Goal: Task Accomplishment & Management: Manage account settings

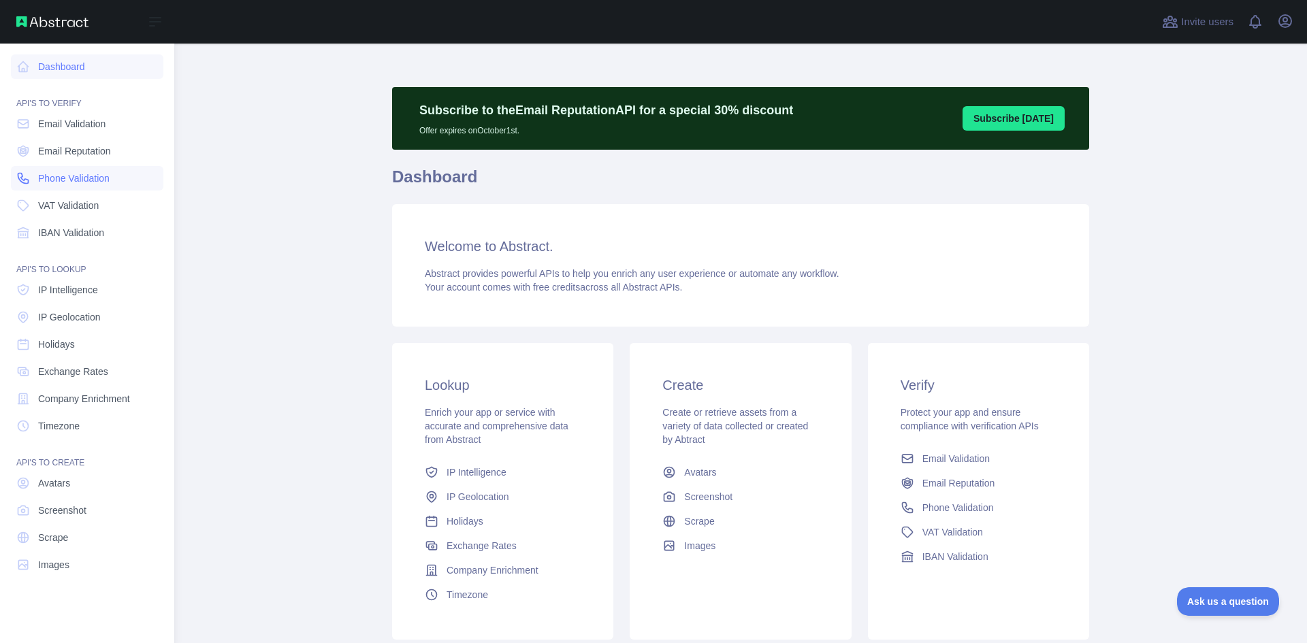
click at [78, 178] on span "Phone Validation" at bounding box center [73, 179] width 71 height 14
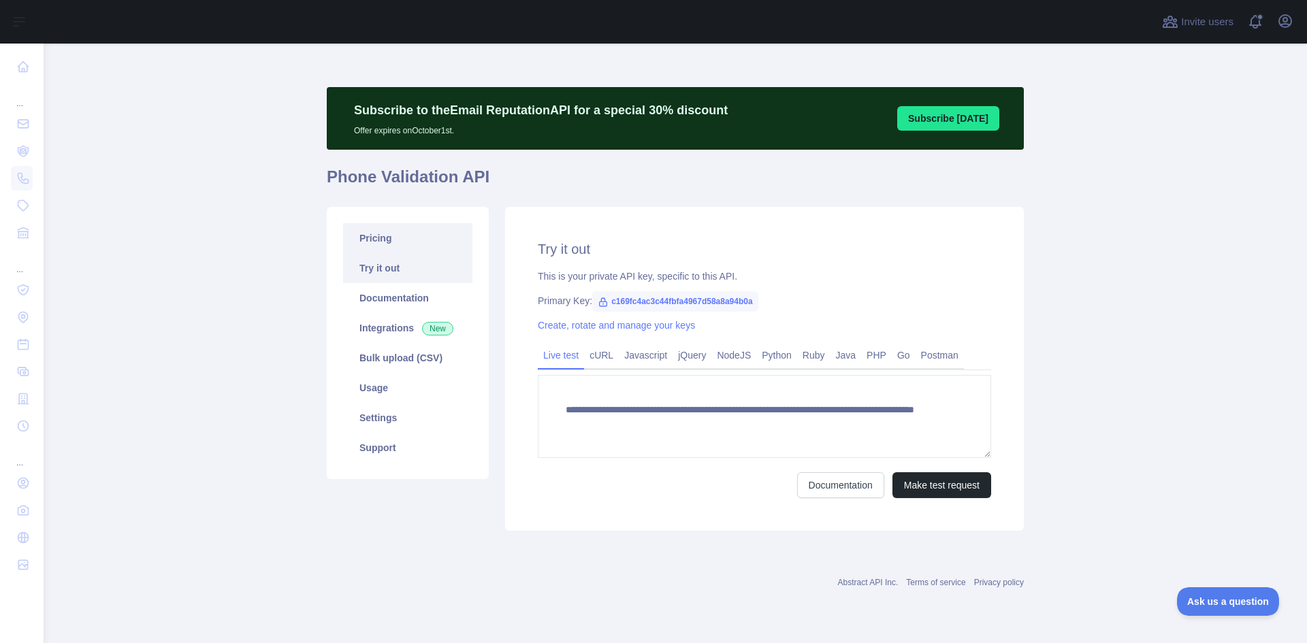
click at [384, 241] on link "Pricing" at bounding box center [407, 238] width 129 height 30
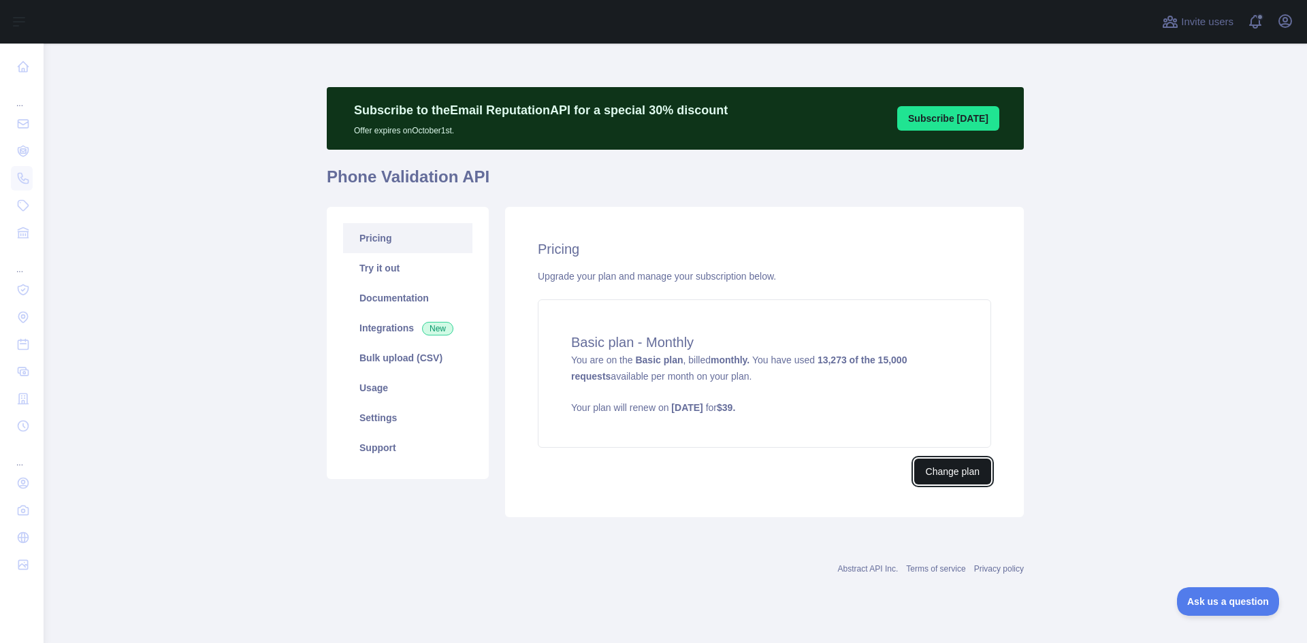
click at [967, 470] on button "Change plan" at bounding box center [952, 472] width 77 height 26
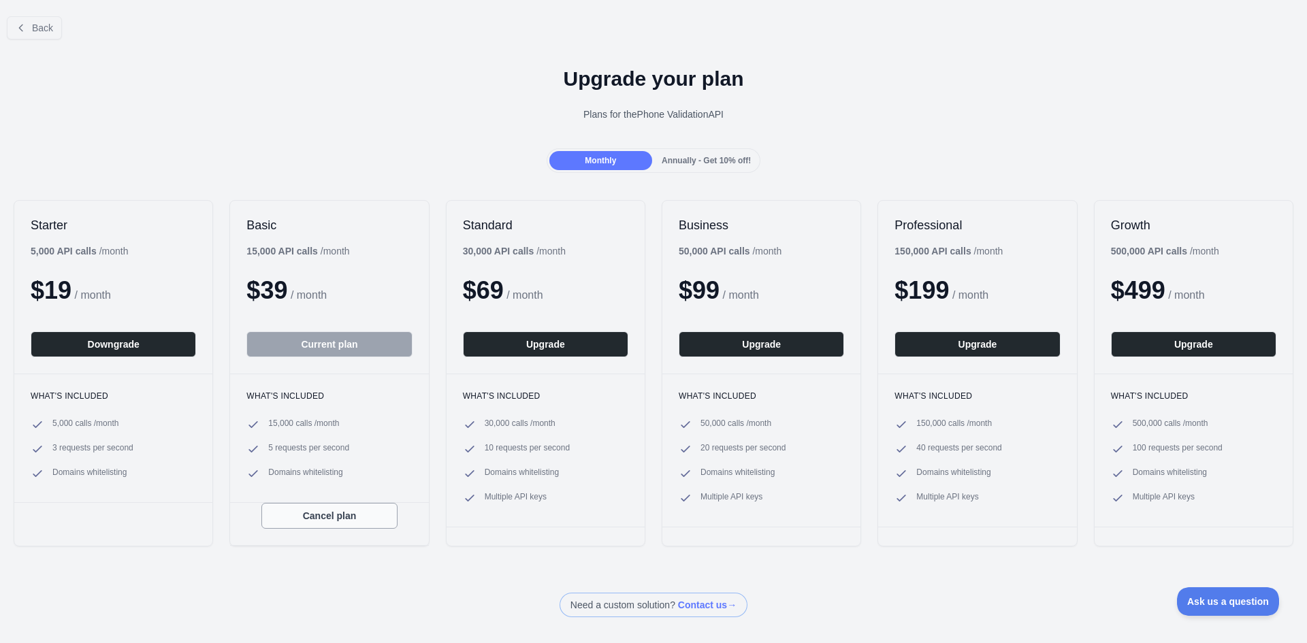
click at [325, 519] on button "Cancel plan" at bounding box center [329, 516] width 136 height 26
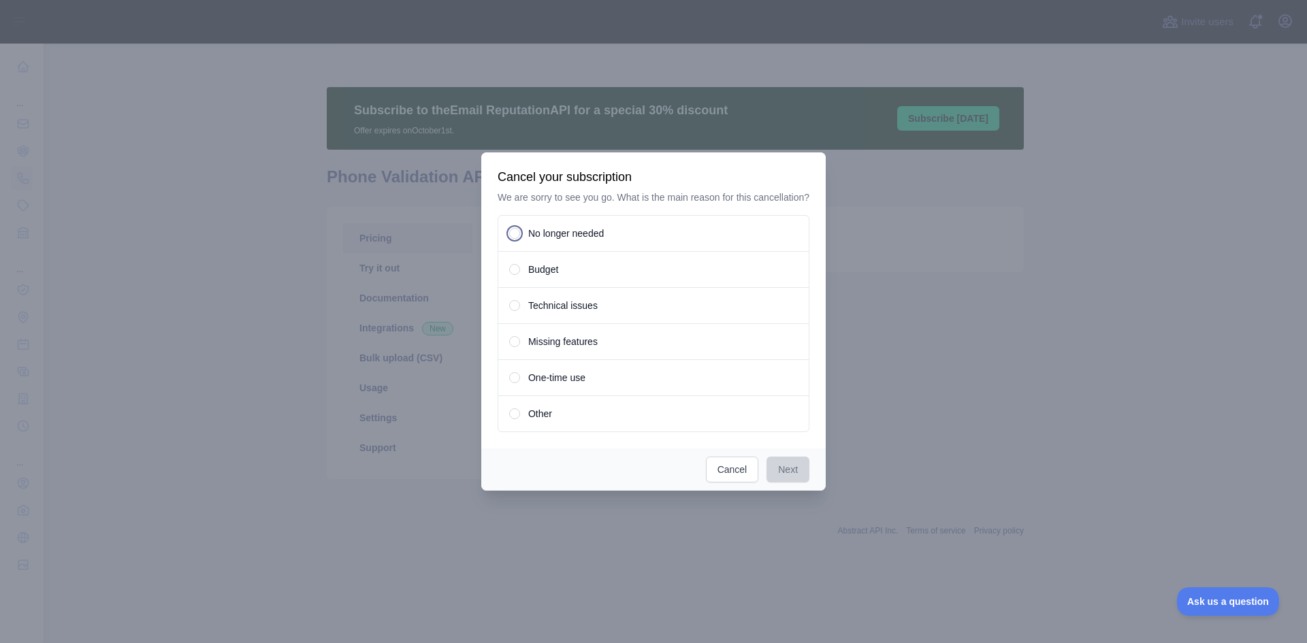
click at [513, 232] on span at bounding box center [514, 233] width 11 height 11
click at [778, 471] on button "Next" at bounding box center [788, 470] width 43 height 26
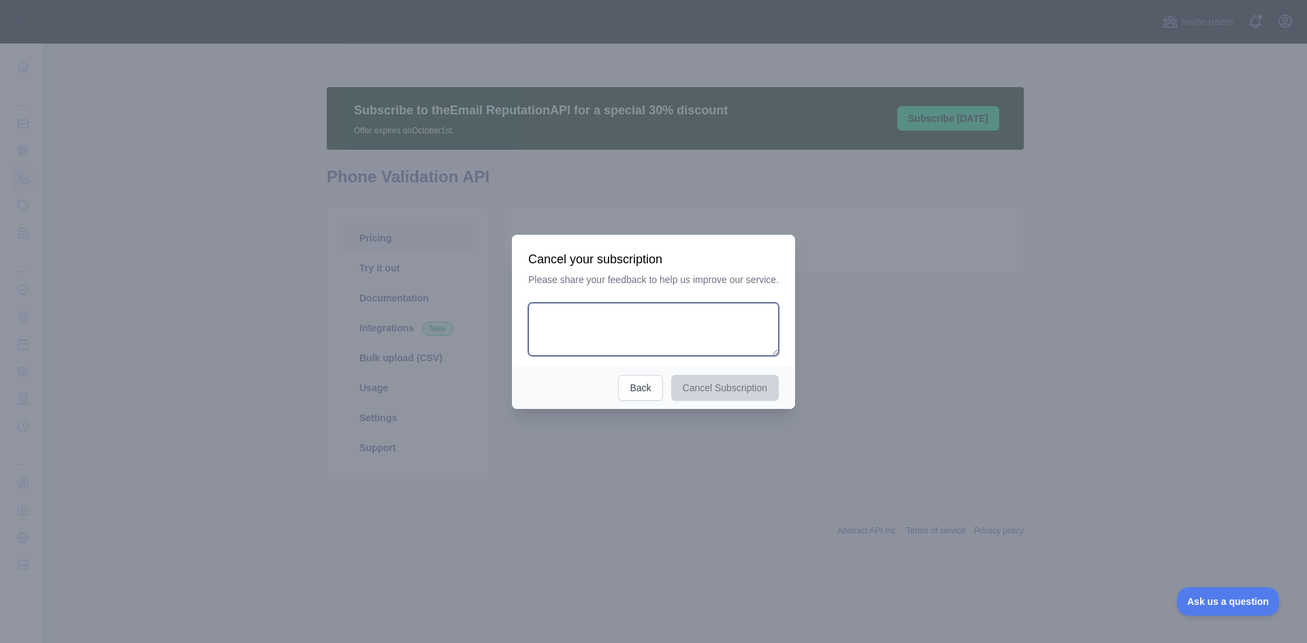
click at [634, 314] on textarea at bounding box center [653, 329] width 251 height 53
type textarea "******"
click at [701, 388] on button "Cancel Subscription" at bounding box center [725, 388] width 108 height 26
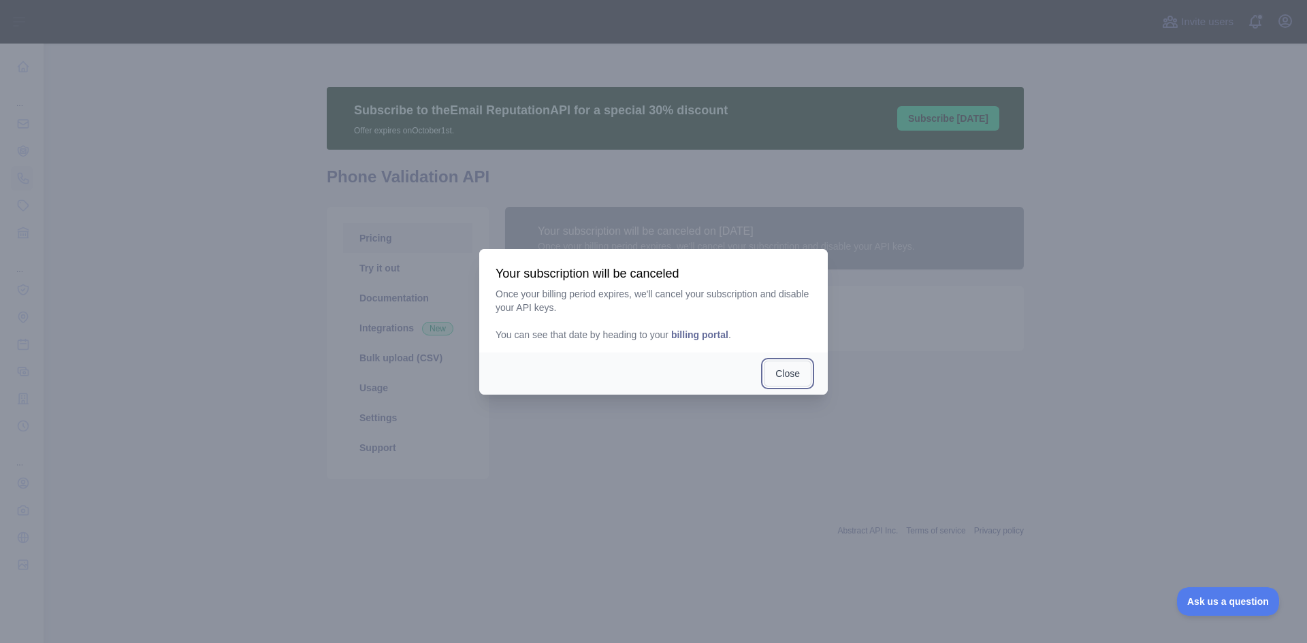
click at [792, 373] on button "Close" at bounding box center [788, 374] width 48 height 26
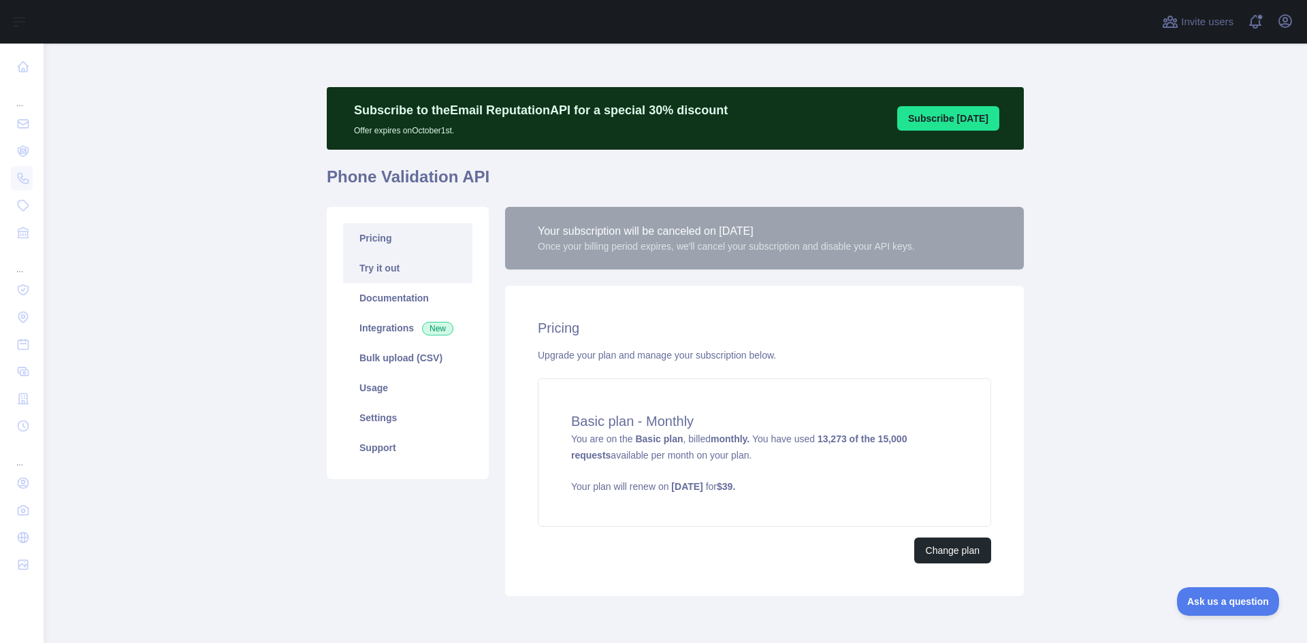
click at [391, 264] on link "Try it out" at bounding box center [407, 268] width 129 height 30
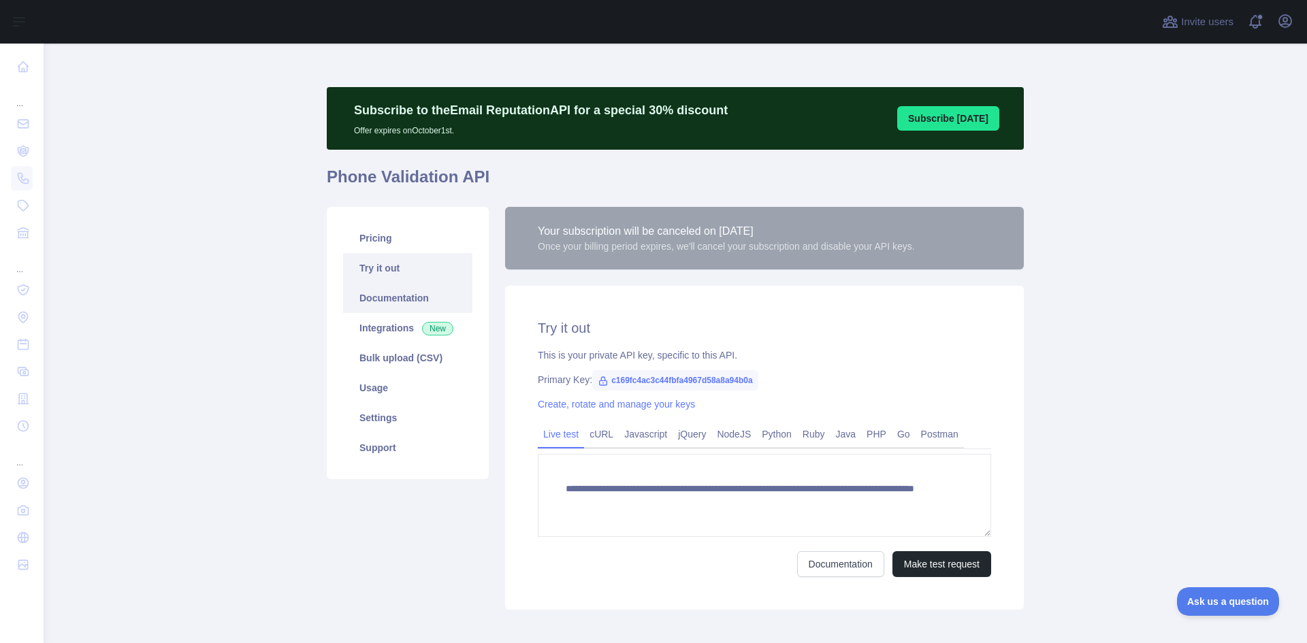
click at [400, 295] on link "Documentation" at bounding box center [407, 298] width 129 height 30
click at [384, 383] on link "Usage" at bounding box center [407, 388] width 129 height 30
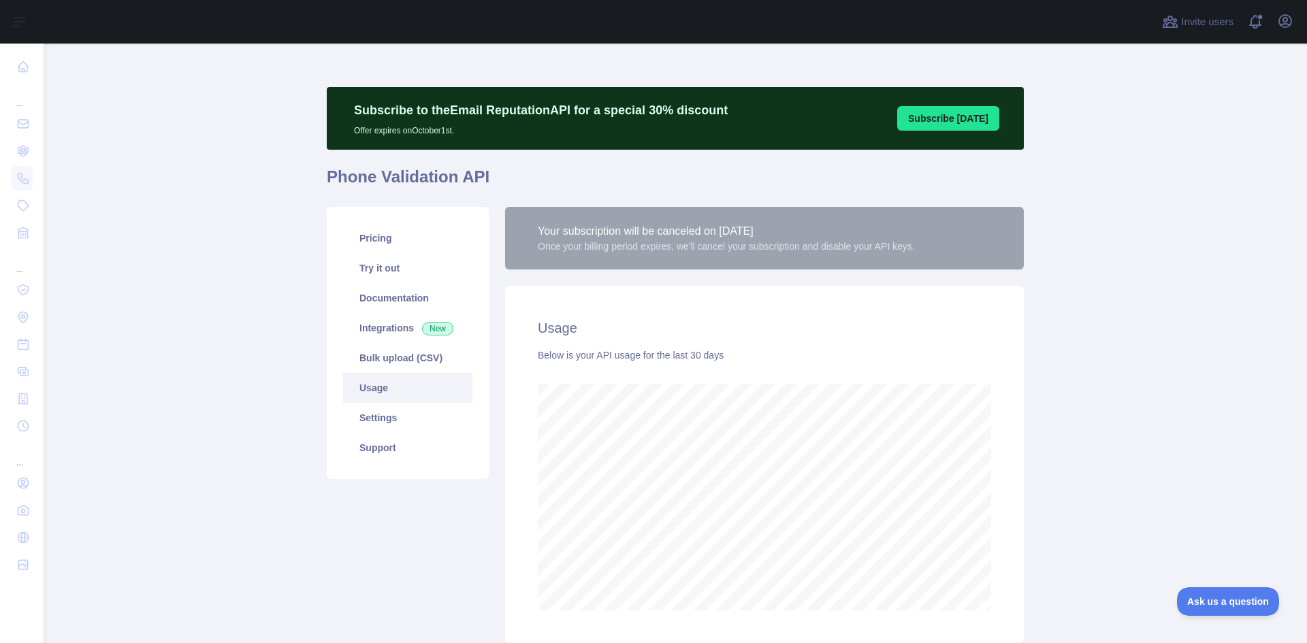
scroll to position [600, 1253]
click at [387, 416] on link "Settings" at bounding box center [407, 418] width 129 height 30
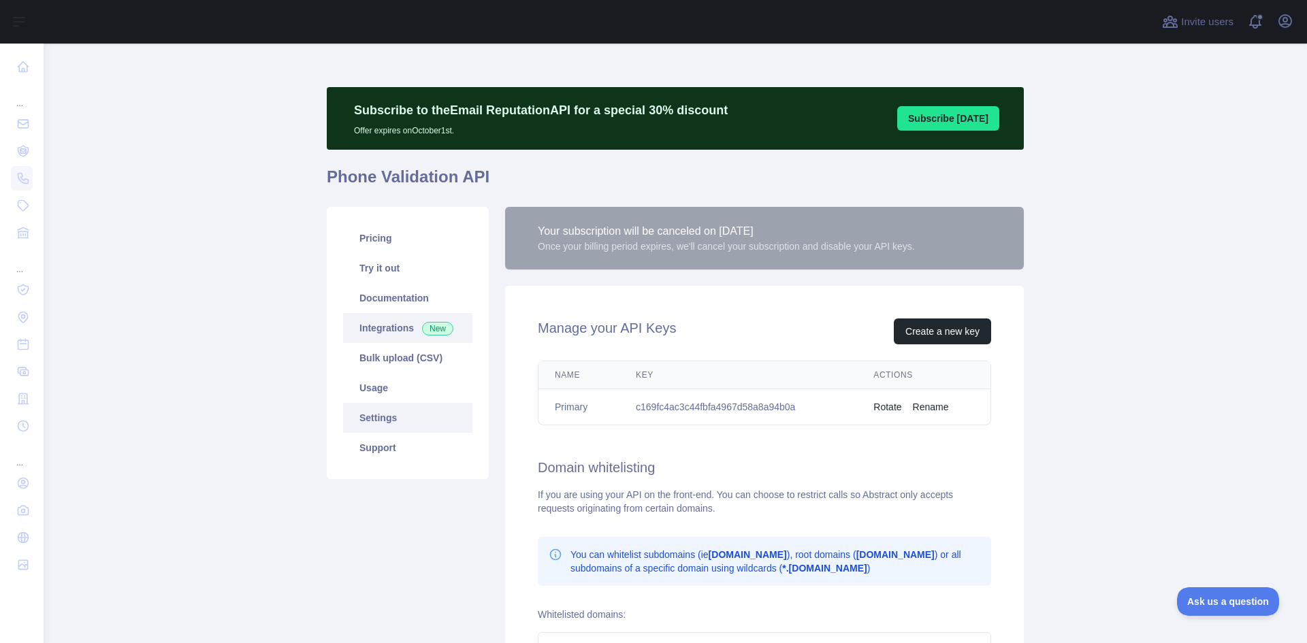
click at [373, 318] on link "Integrations New" at bounding box center [407, 328] width 129 height 30
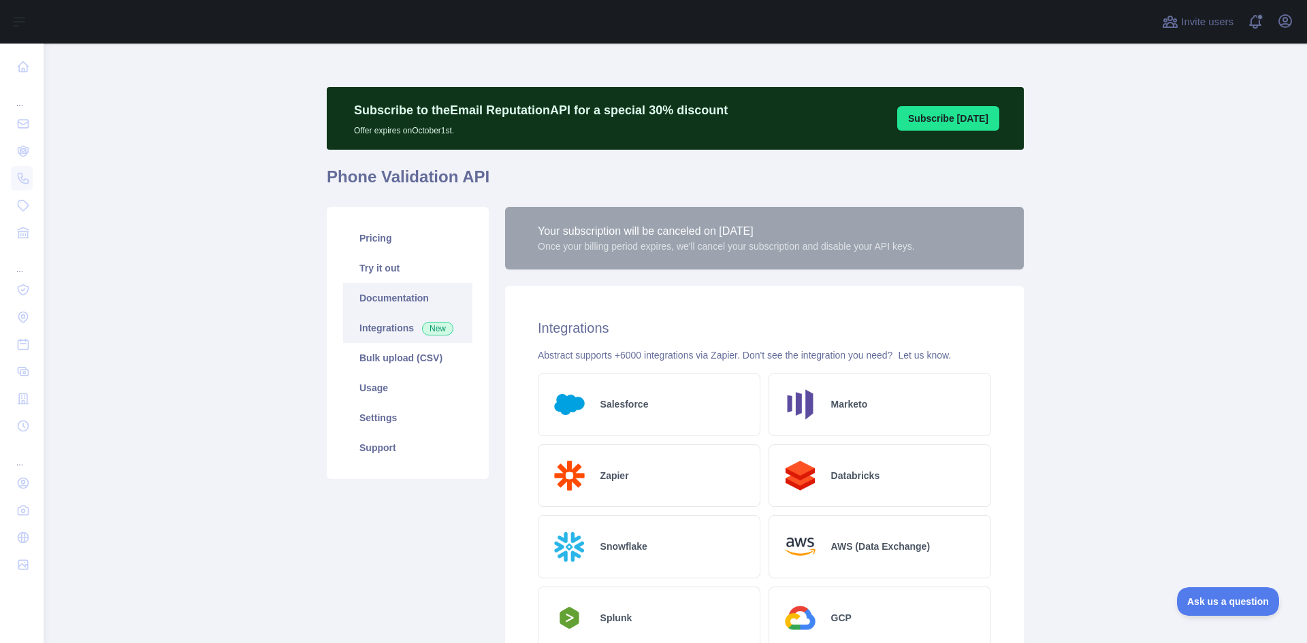
click at [381, 291] on link "Documentation" at bounding box center [407, 298] width 129 height 30
click at [369, 297] on link "Documentation" at bounding box center [407, 298] width 129 height 30
click at [359, 273] on link "Try it out" at bounding box center [407, 268] width 129 height 30
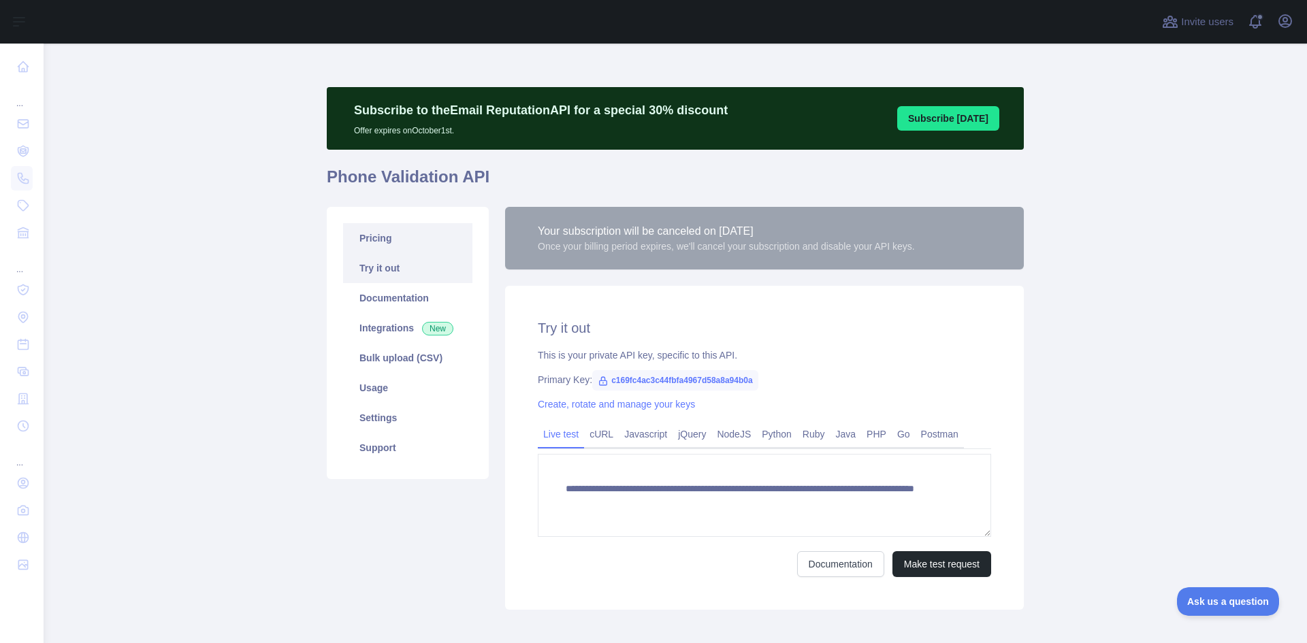
click at [367, 240] on link "Pricing" at bounding box center [407, 238] width 129 height 30
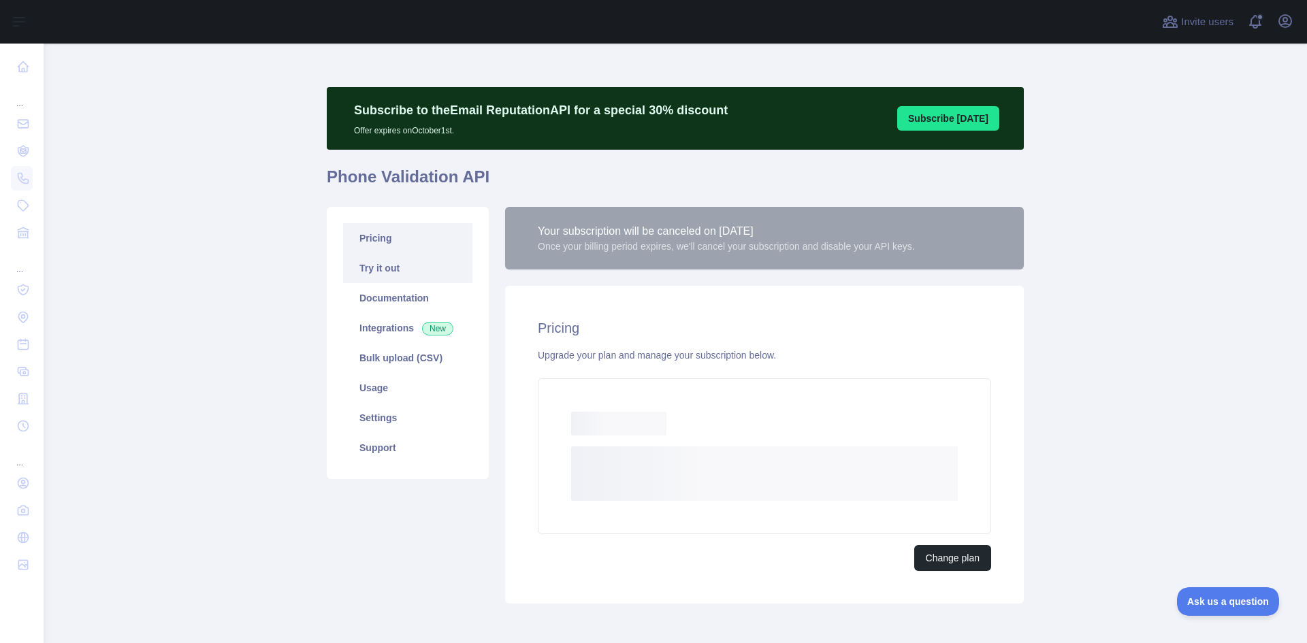
click at [367, 260] on link "Try it out" at bounding box center [407, 268] width 129 height 30
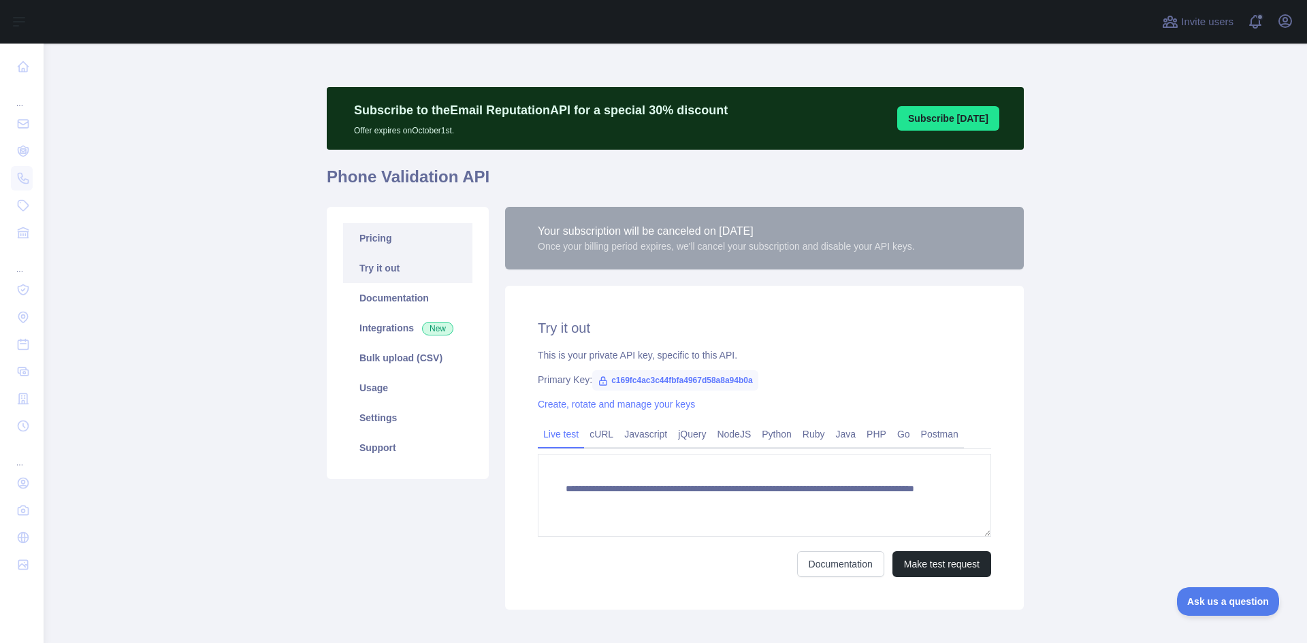
click at [369, 239] on link "Pricing" at bounding box center [407, 238] width 129 height 30
